Goal: Check status

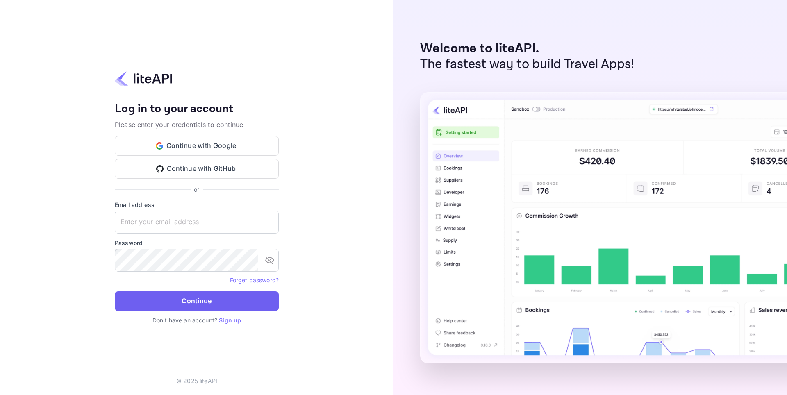
type input "[EMAIL_ADDRESS][DOMAIN_NAME]"
click at [185, 297] on button "Continue" at bounding box center [197, 301] width 164 height 20
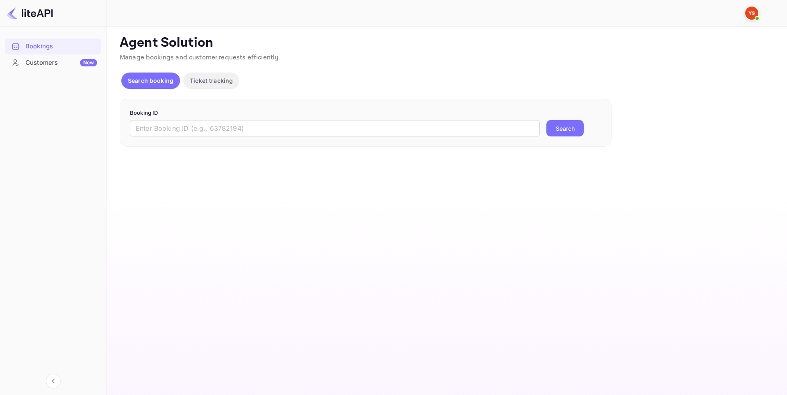
click at [173, 159] on main "Unsaved Changes Ticket Affiliate URL [URL][DOMAIN_NAME] Business partner name N…" at bounding box center [447, 211] width 680 height 368
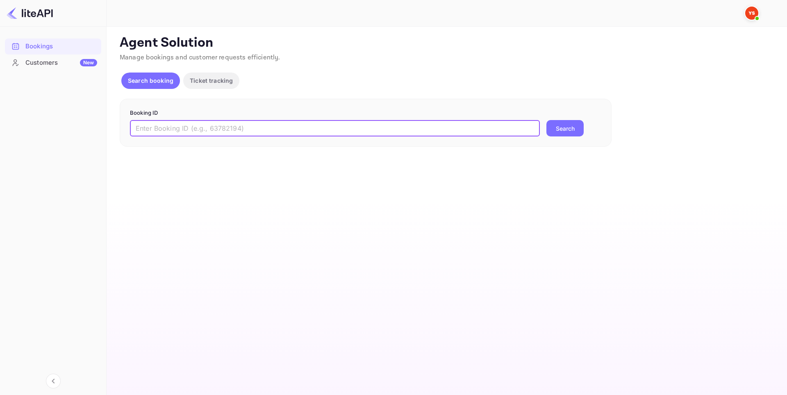
click at [186, 131] on input "text" at bounding box center [335, 128] width 410 height 16
paste input "8912983"
type input "8912983"
click at [546, 120] on button "Search" at bounding box center [564, 128] width 37 height 16
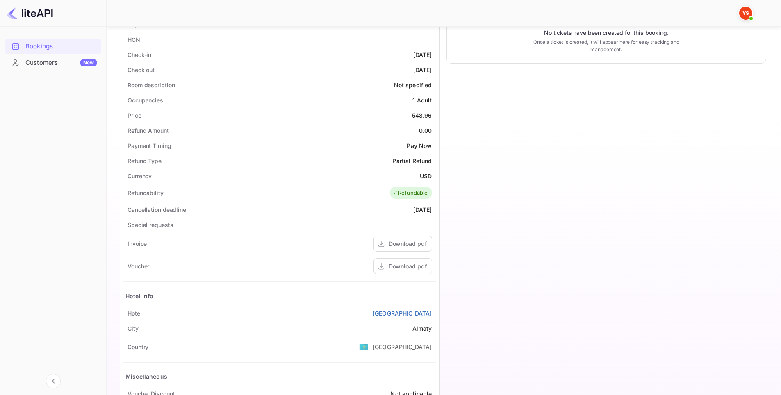
scroll to position [205, 0]
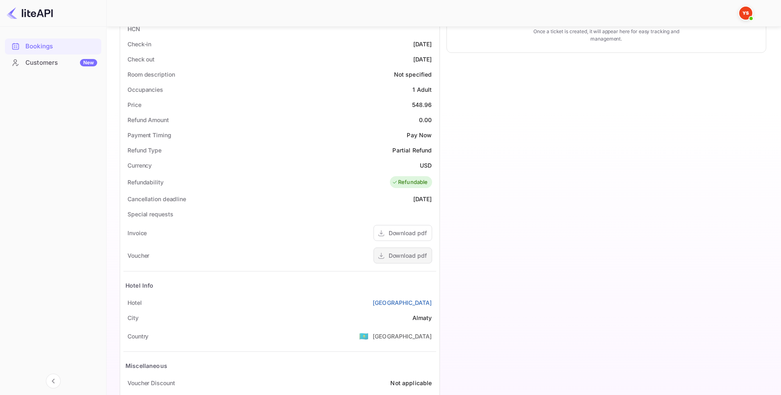
click at [401, 257] on div "Download pdf" at bounding box center [408, 255] width 38 height 9
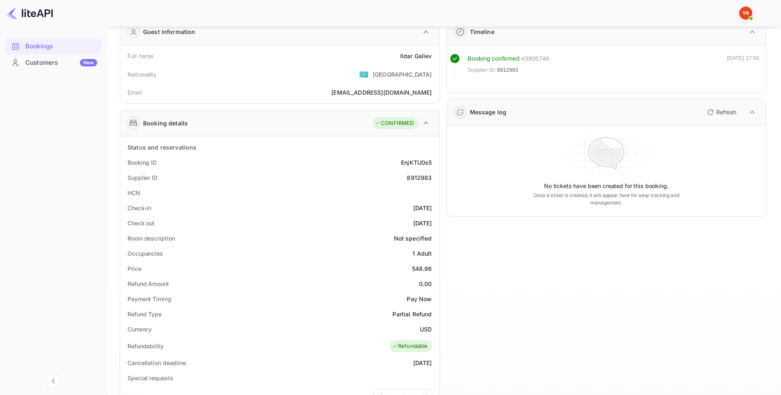
click at [297, 232] on div "Room description Not specified" at bounding box center [279, 238] width 313 height 15
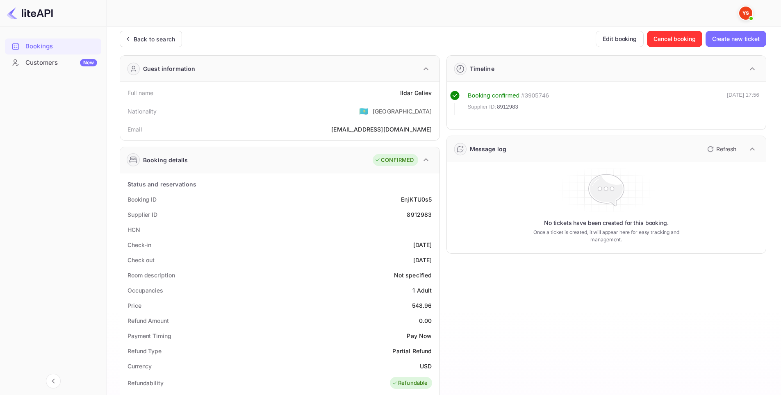
scroll to position [0, 0]
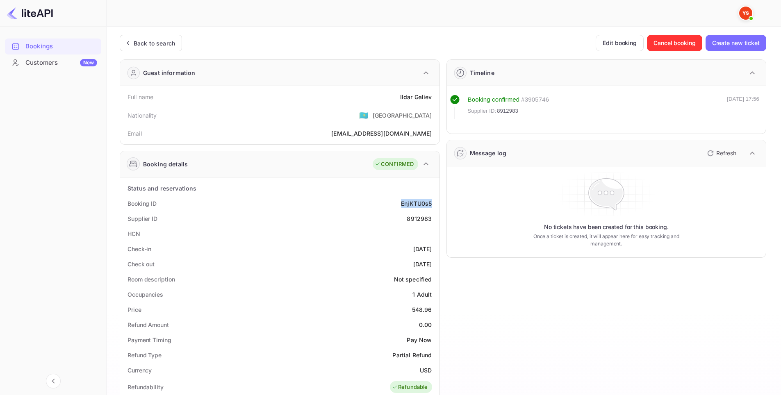
drag, startPoint x: 391, startPoint y: 205, endPoint x: 434, endPoint y: 204, distance: 42.2
click at [434, 204] on div "Booking ID EnjKTU0s5" at bounding box center [279, 203] width 313 height 15
copy div "EnjKTU0s5"
drag, startPoint x: 412, startPoint y: 95, endPoint x: 434, endPoint y: 96, distance: 23.0
click at [434, 96] on div "Full name Ildar Galiev" at bounding box center [279, 96] width 313 height 15
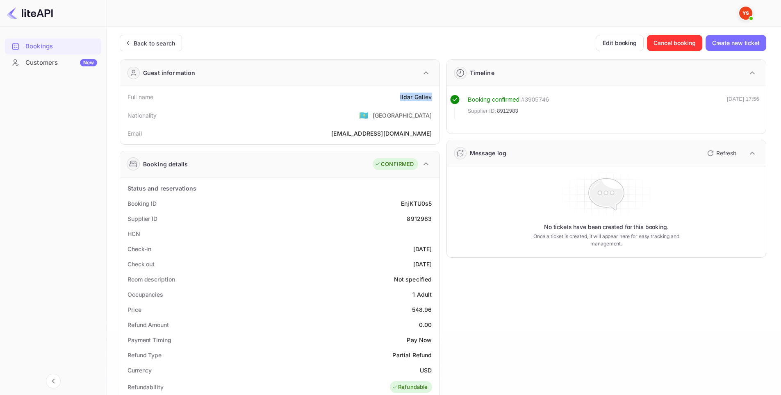
copy div "Ildar Galiev"
drag, startPoint x: 411, startPoint y: 246, endPoint x: 434, endPoint y: 245, distance: 23.4
click at [434, 245] on div "Check-in 2025-09-07" at bounding box center [279, 248] width 313 height 15
copy div "2025-09-07"
click at [414, 241] on div "Check-in 2025-09-07" at bounding box center [279, 248] width 313 height 15
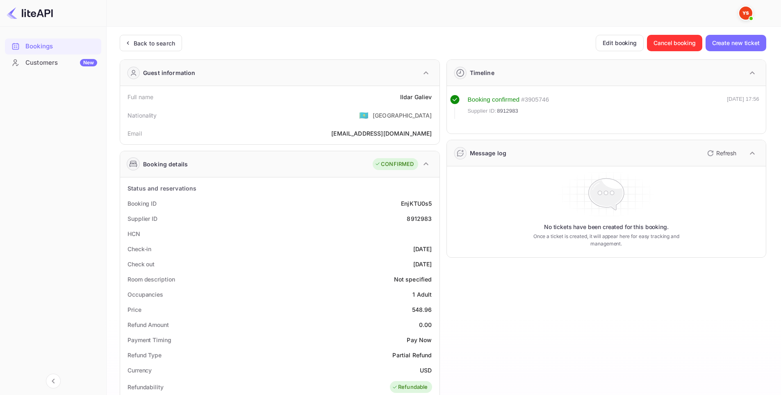
drag, startPoint x: 395, startPoint y: 246, endPoint x: 432, endPoint y: 245, distance: 37.3
click at [432, 245] on div "Check-in 2025-09-07" at bounding box center [279, 248] width 313 height 15
copy div "2025-09-07"
drag, startPoint x: 394, startPoint y: 262, endPoint x: 445, endPoint y: 239, distance: 55.6
click at [436, 262] on div "Check out 2025-09-13" at bounding box center [279, 264] width 313 height 15
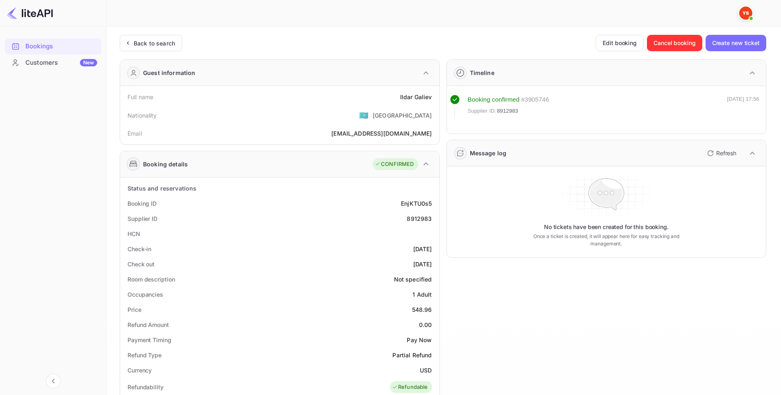
copy div "2025-09-13"
